Goal: Task Accomplishment & Management: Complete application form

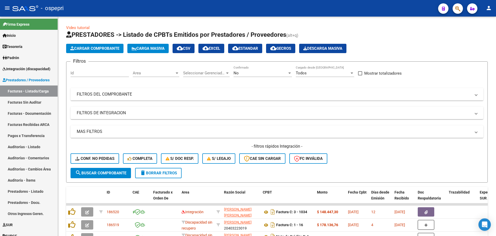
click at [300, 7] on div "- ospepri" at bounding box center [223, 8] width 422 height 11
click at [478, 94] on mat-expansion-panel-header "FILTROS DEL COMPROBANTE" at bounding box center [277, 94] width 413 height 12
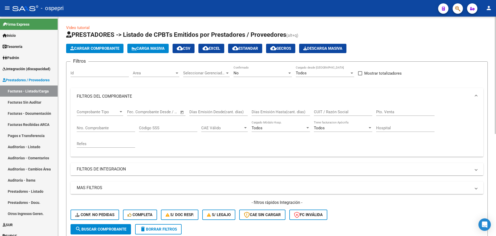
click at [331, 113] on input "CUIT / Razón Social" at bounding box center [343, 111] width 58 height 5
paste input "27354493611"
type input "27354493611"
click at [111, 229] on span "search Buscar Comprobante" at bounding box center [100, 228] width 51 height 5
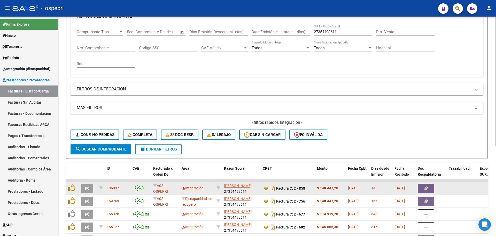
scroll to position [103, 0]
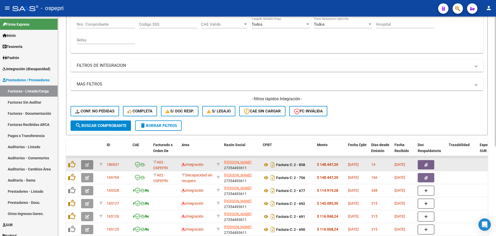
click at [87, 163] on icon "button" at bounding box center [87, 165] width 4 height 4
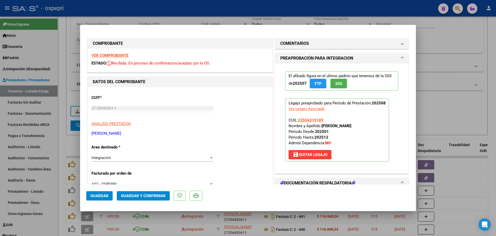
click at [119, 55] on strong "VER COMPROBANTE" at bounding box center [110, 55] width 37 height 5
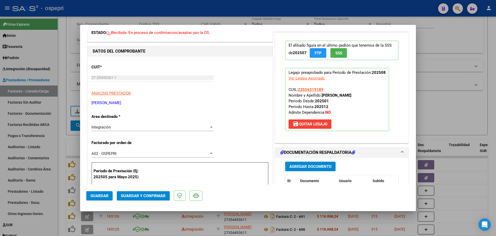
scroll to position [78, 0]
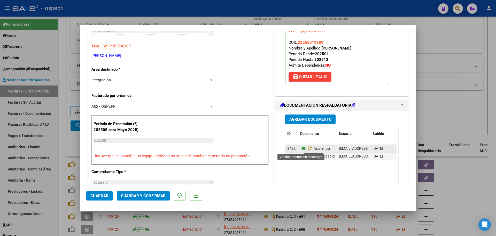
click at [301, 149] on icon at bounding box center [303, 148] width 7 height 6
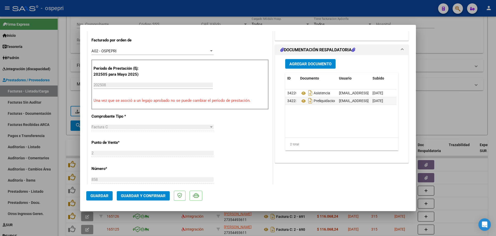
scroll to position [155, 0]
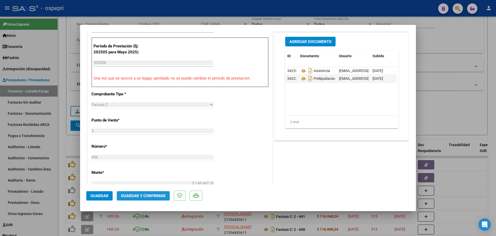
click at [159, 196] on span "Guardar y Confirmar" at bounding box center [143, 195] width 45 height 5
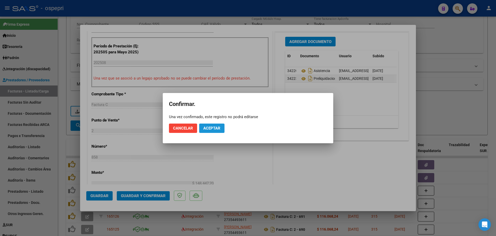
click at [208, 126] on span "Aceptar" at bounding box center [211, 128] width 17 height 5
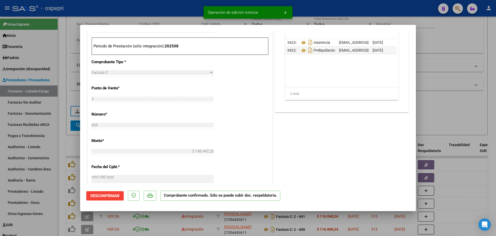
type input "$ 0,00"
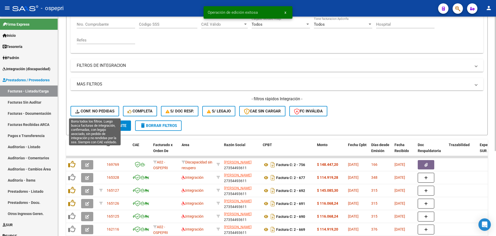
click at [90, 107] on button "Conf. no pedidas" at bounding box center [95, 111] width 49 height 10
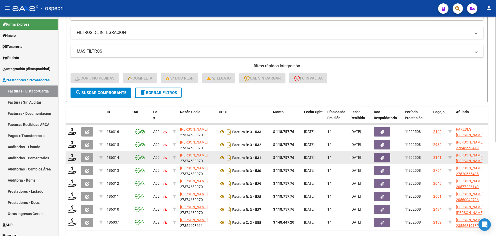
scroll to position [164, 0]
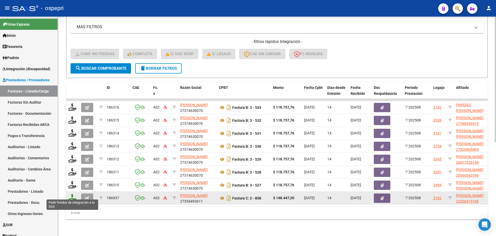
click at [72, 194] on icon at bounding box center [72, 197] width 8 height 7
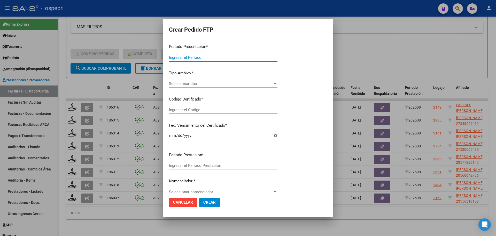
type input "202508"
type input "$ 148.447,20"
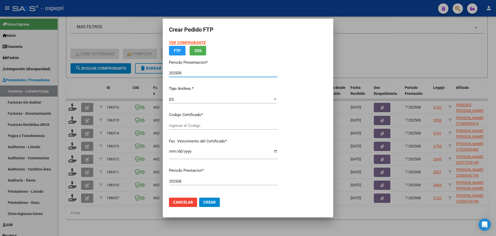
type input "23556319189"
type input "[DATE]"
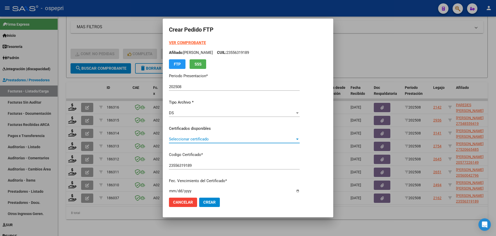
click at [194, 139] on span "Seleccionar certificado" at bounding box center [232, 138] width 126 height 5
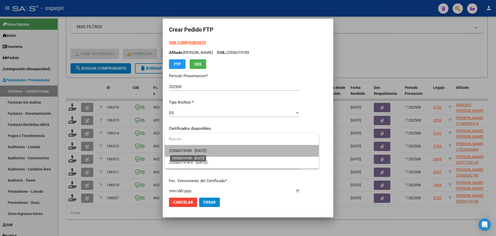
click at [196, 150] on span "23556319189 - [DATE]" at bounding box center [187, 150] width 37 height 5
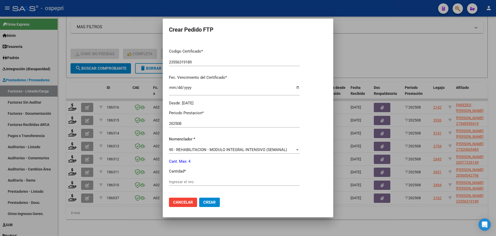
scroll to position [103, 0]
click at [201, 179] on input "Ingresar el nro" at bounding box center [234, 181] width 131 height 5
type input "4"
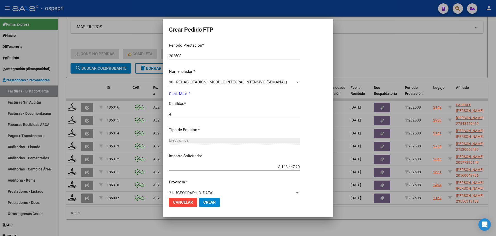
scroll to position [179, 0]
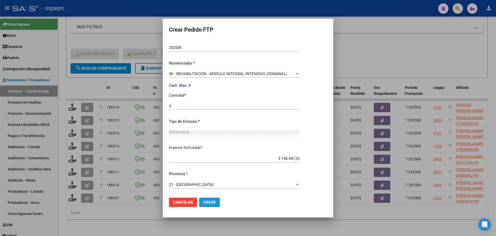
click at [204, 202] on span "Crear" at bounding box center [209, 202] width 12 height 5
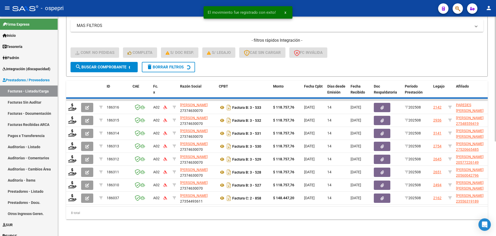
scroll to position [126, 0]
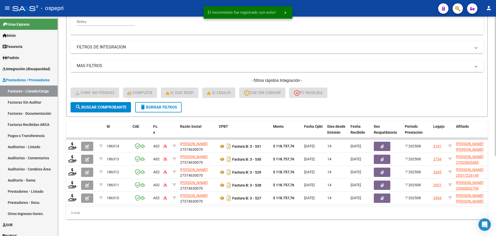
click at [377, 89] on div "- filtros rápidos Integración - Conf. no pedidas Completa S/ Doc Resp. S/ legaj…" at bounding box center [277, 90] width 413 height 24
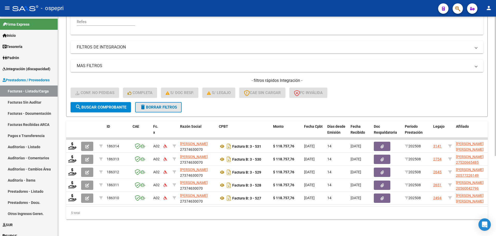
click at [160, 105] on span "delete Borrar Filtros" at bounding box center [158, 107] width 37 height 5
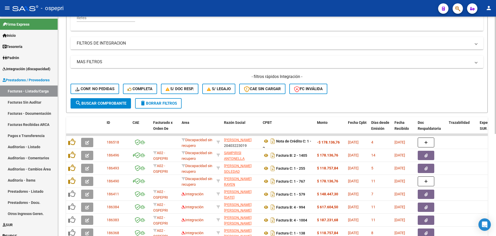
click at [405, 91] on div "- filtros rápidos Integración - Conf. no pedidas Completa S/ Doc Resp. S/ legaj…" at bounding box center [277, 86] width 413 height 24
drag, startPoint x: 289, startPoint y: 10, endPoint x: 291, endPoint y: 13, distance: 2.9
click at [289, 10] on div "- ospepri" at bounding box center [223, 8] width 422 height 11
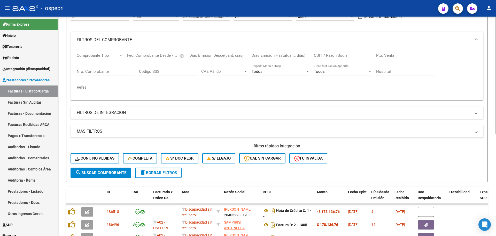
scroll to position [48, 0]
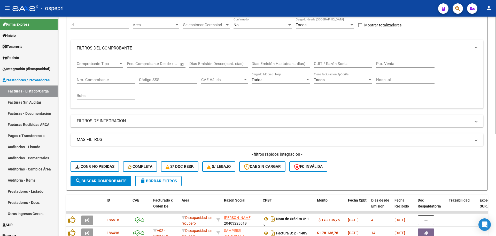
click at [342, 63] on input "CUIT / Razón Social" at bounding box center [343, 63] width 58 height 5
paste input "27379944049"
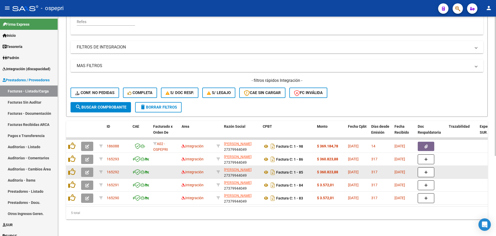
scroll to position [126, 0]
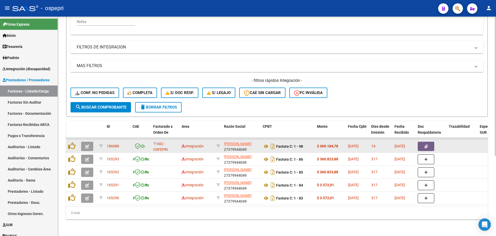
type input "27379944049"
click at [87, 144] on icon "button" at bounding box center [87, 146] width 4 height 4
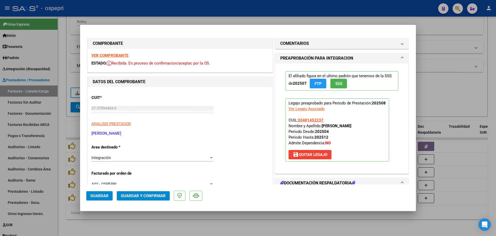
click at [115, 53] on strong "VER COMPROBANTE" at bounding box center [110, 55] width 37 height 5
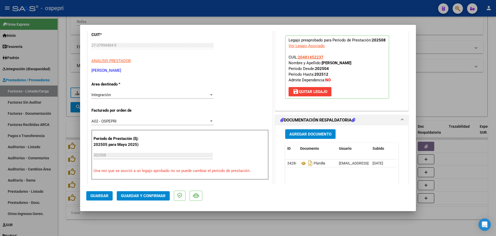
scroll to position [78, 0]
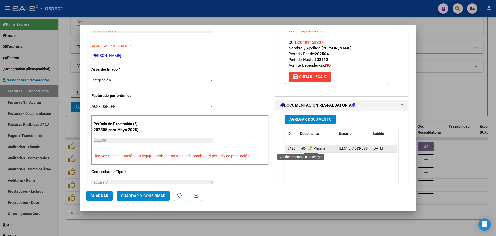
click at [300, 147] on icon at bounding box center [303, 148] width 7 height 6
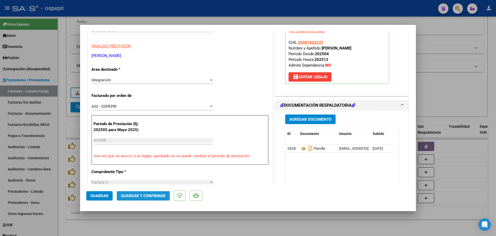
click at [149, 195] on span "Guardar y Confirmar" at bounding box center [143, 195] width 45 height 5
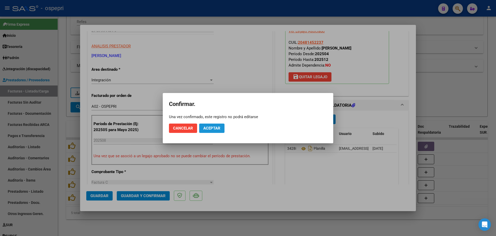
click at [215, 126] on span "Aceptar" at bounding box center [211, 128] width 17 height 5
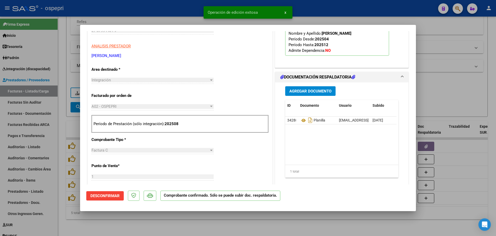
type input "$ 0,00"
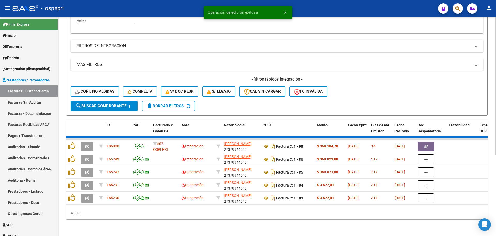
scroll to position [113, 0]
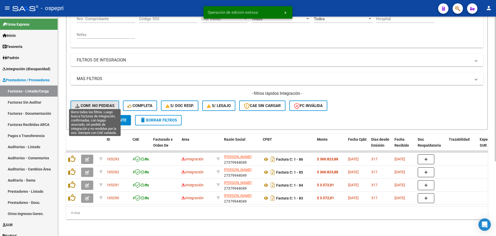
click at [90, 103] on span "Conf. no pedidas" at bounding box center [94, 105] width 39 height 5
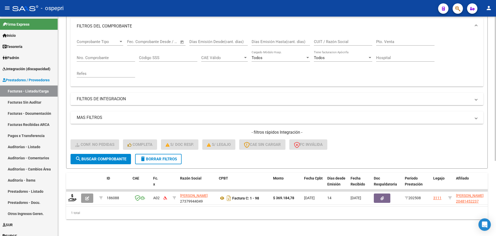
scroll to position [74, 0]
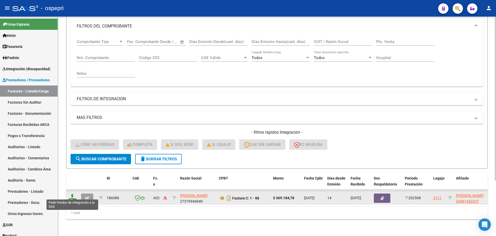
click at [72, 195] on icon at bounding box center [72, 197] width 8 height 7
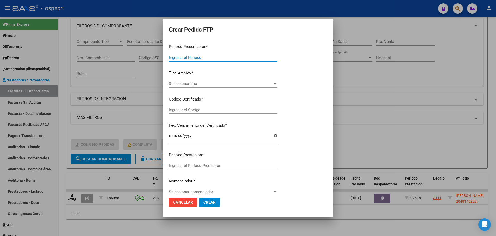
type input "202508"
type input "$ 369.184,78"
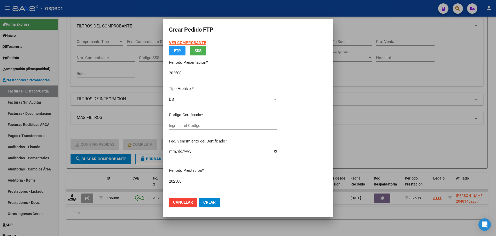
type input "ARG02000481452232017013120220131NQN249"
type input "[DATE]"
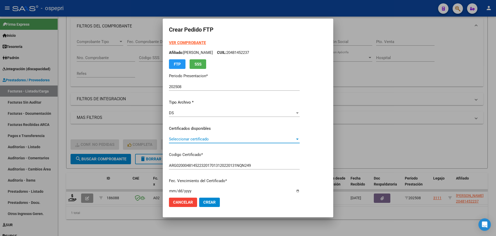
click at [188, 137] on span "Seleccionar certificado" at bounding box center [232, 138] width 126 height 5
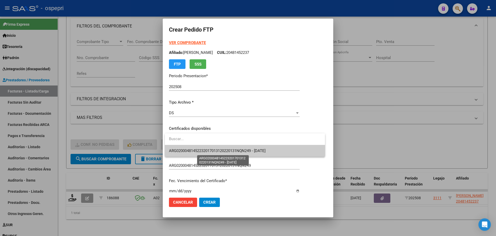
click at [194, 149] on span "ARG02000481452232017013120220131NQN249 - [DATE]" at bounding box center [217, 150] width 97 height 5
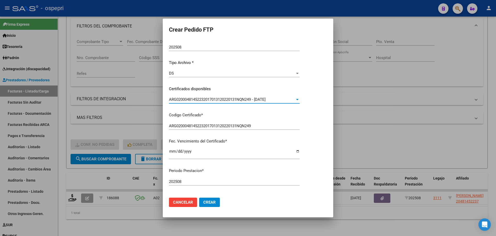
scroll to position [129, 0]
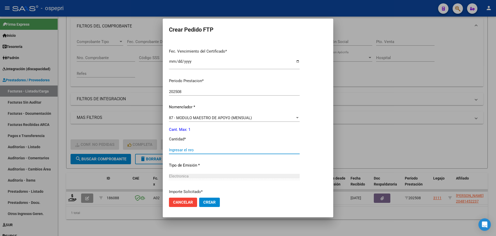
click at [195, 151] on input "Ingresar el nro" at bounding box center [234, 149] width 131 height 5
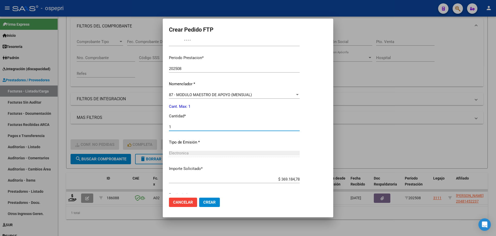
scroll to position [173, 0]
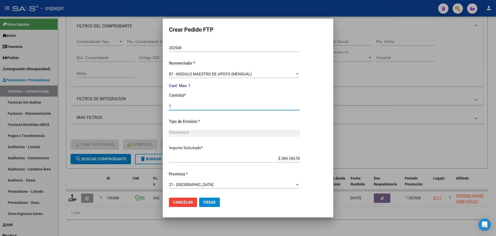
type input "1"
click at [209, 201] on span "Crear" at bounding box center [209, 202] width 12 height 5
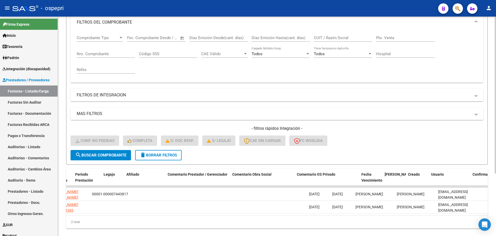
scroll to position [0, 0]
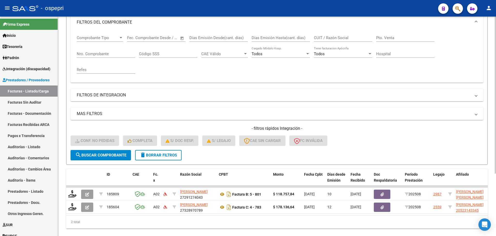
click at [362, 142] on div "- filtros rápidos Integración - Conf. no pedidas Completa S/ Doc Resp. S/ legaj…" at bounding box center [277, 137] width 413 height 24
click at [170, 156] on span "delete Borrar Filtros" at bounding box center [158, 155] width 37 height 5
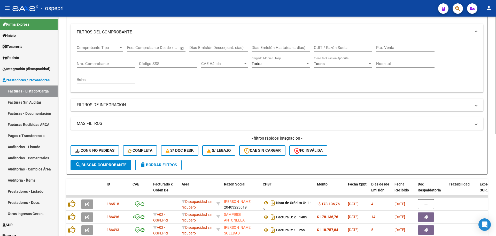
scroll to position [74, 0]
